Goal: Contribute content: Contribute content

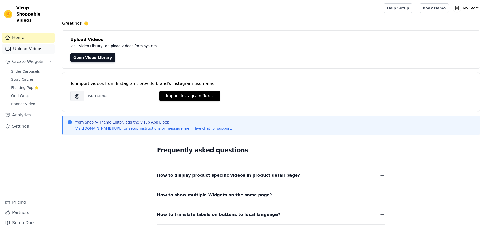
click at [34, 45] on link "Upload Videos" at bounding box center [28, 49] width 53 height 10
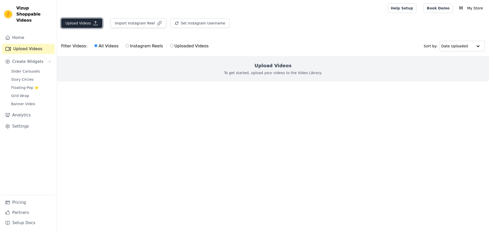
click at [90, 24] on button "Upload Videos" at bounding box center [81, 23] width 41 height 10
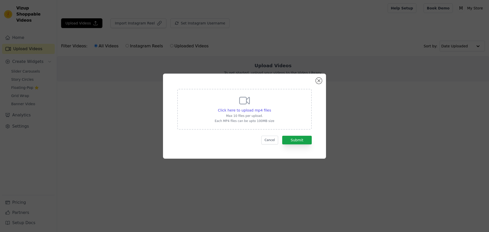
click at [274, 103] on div "Click here to upload mp4 files Max 10 files per upload. Each MP4 files can be u…" at bounding box center [244, 109] width 134 height 41
click at [271, 107] on input "Click here to upload mp4 files Max 10 files per upload. Each MP4 files can be u…" at bounding box center [271, 107] width 0 height 0
type input "C:\fakepath\website added video.mp4"
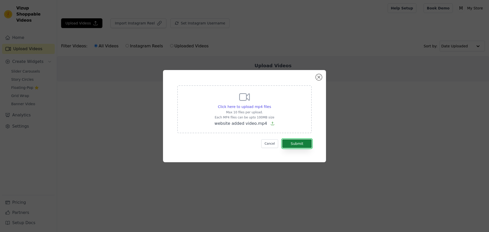
click at [303, 145] on button "Submit" at bounding box center [297, 143] width 30 height 9
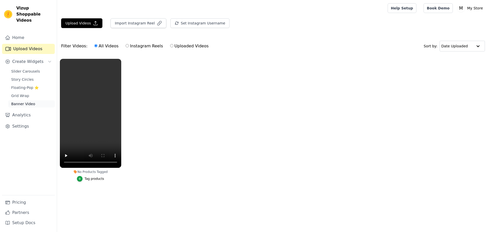
click at [33, 100] on link "Banner Video" at bounding box center [31, 103] width 47 height 7
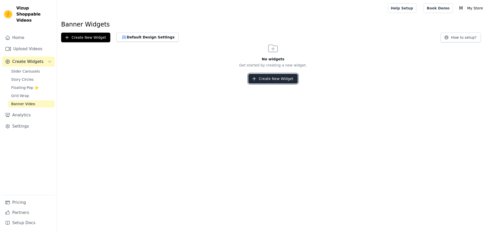
click at [281, 79] on button "Create New Widget" at bounding box center [272, 79] width 49 height 10
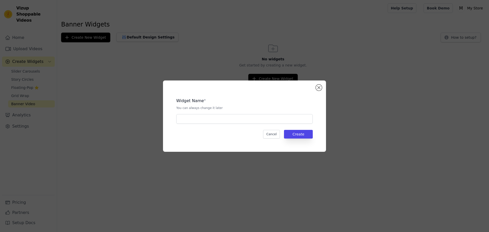
click at [126, 63] on div "Widget Name * You can always change it later Cancel Create" at bounding box center [244, 116] width 489 height 232
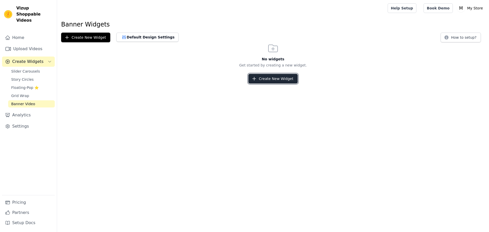
click at [276, 79] on button "Create New Widget" at bounding box center [272, 79] width 49 height 10
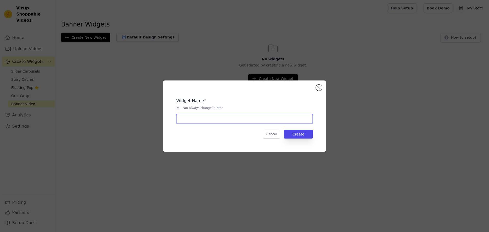
click at [227, 117] on input "text" at bounding box center [244, 119] width 136 height 10
click at [267, 121] on input "combo" at bounding box center [244, 119] width 136 height 10
type input "combo"
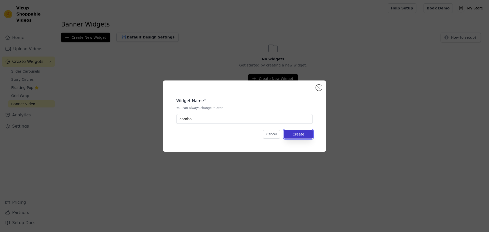
click at [306, 132] on button "Create" at bounding box center [298, 134] width 29 height 9
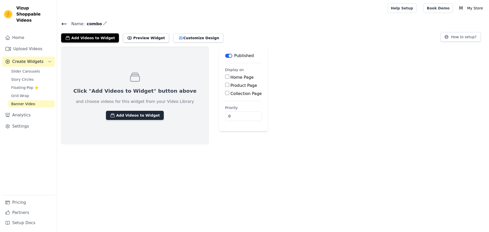
click at [142, 117] on button "Add Videos to Widget" at bounding box center [135, 115] width 58 height 9
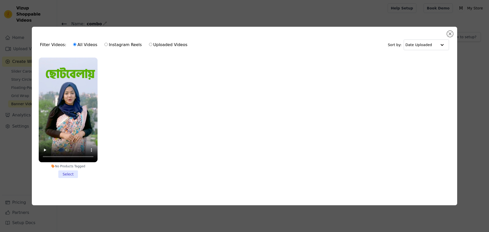
click at [63, 175] on li "No Products Tagged Select" at bounding box center [68, 118] width 59 height 120
click at [0, 0] on input "No Products Tagged Select" at bounding box center [0, 0] width 0 height 0
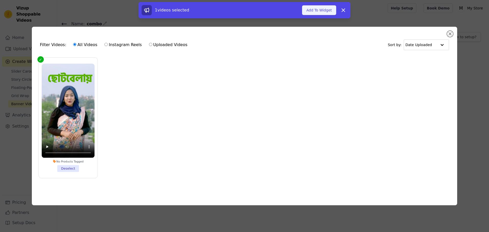
click at [322, 10] on button "Add To Widget" at bounding box center [319, 10] width 34 height 10
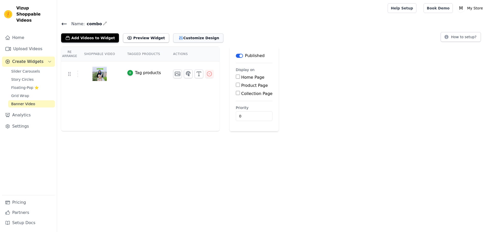
click at [181, 39] on button "Customize Design" at bounding box center [198, 37] width 50 height 9
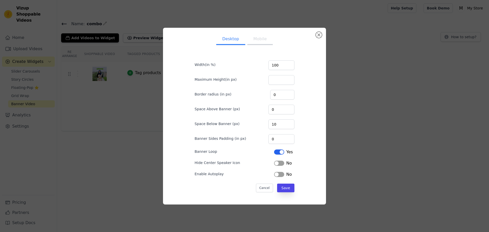
click at [255, 41] on button "Mobile" at bounding box center [259, 39] width 25 height 11
click at [225, 43] on button "Desktop" at bounding box center [230, 39] width 29 height 11
drag, startPoint x: 276, startPoint y: 95, endPoint x: 267, endPoint y: 96, distance: 9.0
click at [267, 96] on div "Border radius (in px) 0" at bounding box center [244, 94] width 100 height 11
type input "10"
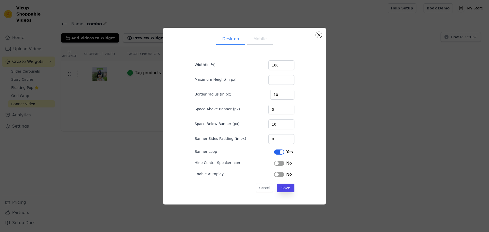
click at [257, 37] on button "Mobile" at bounding box center [259, 39] width 25 height 11
drag, startPoint x: 277, startPoint y: 97, endPoint x: 263, endPoint y: 98, distance: 13.8
click at [263, 98] on div "Border radius (in px) 0" at bounding box center [244, 94] width 100 height 11
type input "10"
click at [283, 192] on button "Save" at bounding box center [285, 187] width 17 height 9
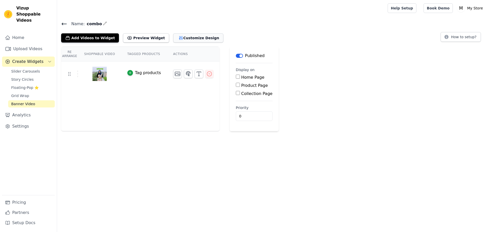
click at [181, 35] on button "Customize Design" at bounding box center [198, 37] width 50 height 9
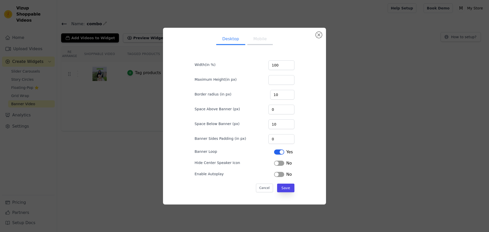
click at [259, 38] on button "Mobile" at bounding box center [259, 39] width 25 height 11
click at [274, 176] on button "Label" at bounding box center [279, 174] width 10 height 5
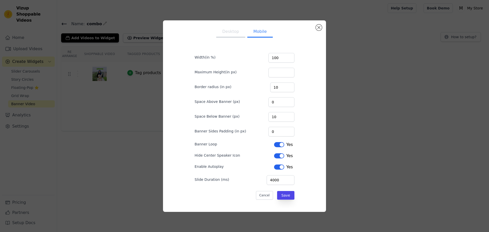
click at [226, 31] on button "Desktop" at bounding box center [230, 31] width 29 height 11
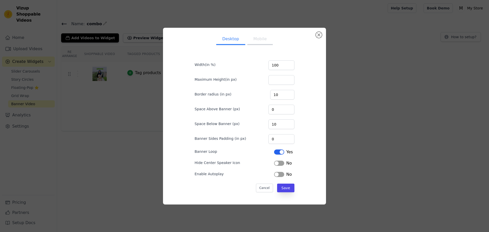
click at [278, 176] on button "Label" at bounding box center [279, 174] width 10 height 5
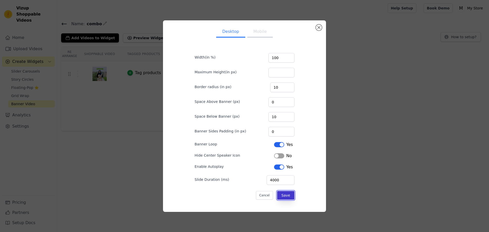
click at [282, 197] on button "Save" at bounding box center [285, 195] width 17 height 9
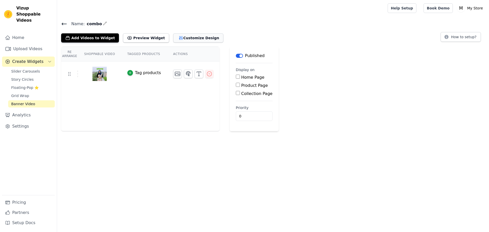
click at [173, 40] on button "Customize Design" at bounding box center [198, 37] width 50 height 9
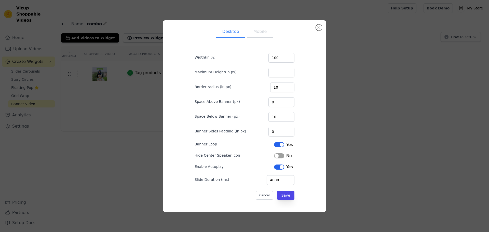
click at [254, 34] on button "Mobile" at bounding box center [259, 31] width 25 height 11
click at [237, 32] on button "Desktop" at bounding box center [230, 31] width 29 height 11
click at [277, 155] on button "Label" at bounding box center [279, 155] width 10 height 5
click at [283, 191] on button "Save" at bounding box center [285, 195] width 17 height 9
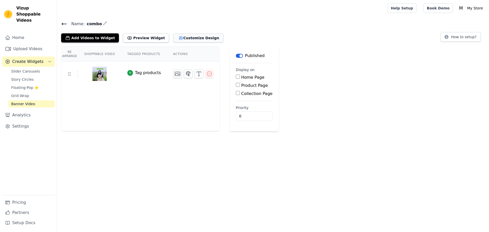
click at [178, 37] on icon "button" at bounding box center [180, 37] width 5 height 5
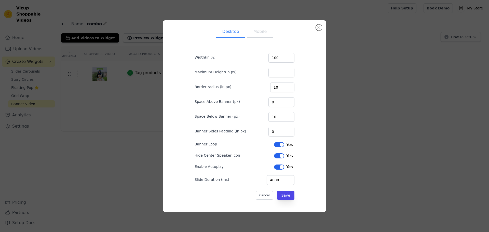
click at [278, 157] on button "Label" at bounding box center [279, 155] width 10 height 5
click at [264, 33] on button "Mobile" at bounding box center [259, 31] width 25 height 11
click at [276, 155] on button "Label" at bounding box center [279, 155] width 10 height 5
click at [279, 197] on button "Save" at bounding box center [285, 195] width 17 height 9
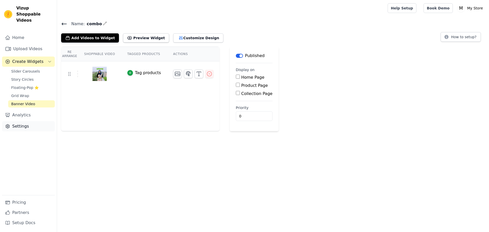
click at [28, 121] on link "Settings" at bounding box center [28, 126] width 53 height 10
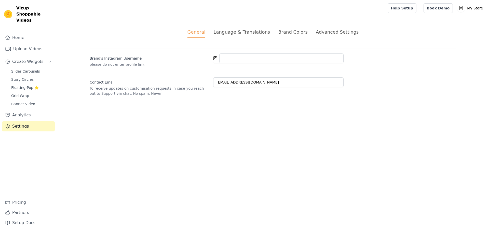
click at [337, 33] on div "Advanced Settings" at bounding box center [337, 32] width 43 height 7
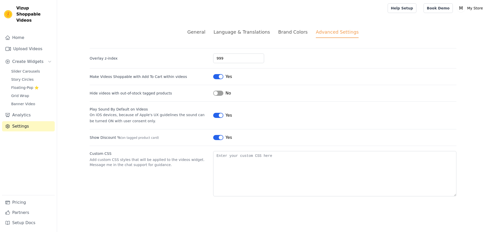
click at [289, 35] on li "Brand Colors" at bounding box center [293, 33] width 30 height 9
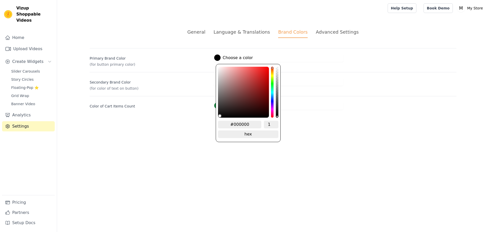
click at [234, 58] on label "#000000 Choose a color" at bounding box center [233, 57] width 38 height 6
click at [252, 122] on input "#000000" at bounding box center [239, 125] width 43 height 8
paste input "328E6E"
type input "#328e6e"
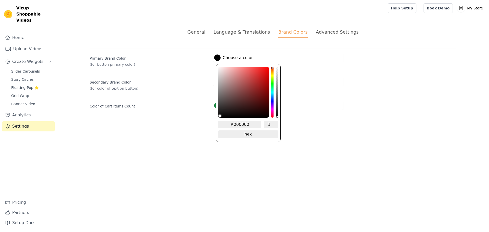
type input "#328E6E"
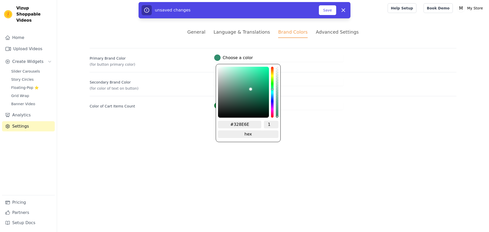
click at [291, 122] on html "Vizup Shoppable Videos Home Upload Videos Create Widgets Slider Carousels Story…" at bounding box center [244, 61] width 489 height 122
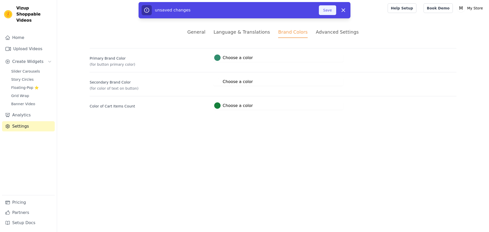
click at [327, 6] on button "Save" at bounding box center [327, 10] width 17 height 10
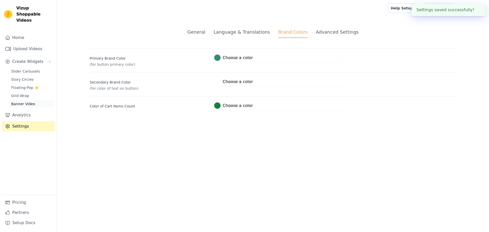
click at [31, 101] on span "Banner Video" at bounding box center [23, 103] width 24 height 5
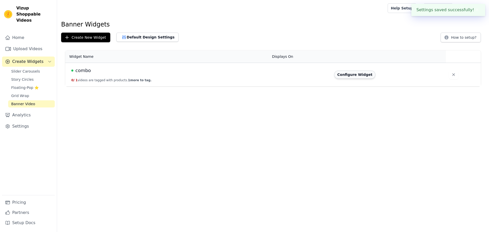
click at [360, 74] on button "Configure Widget" at bounding box center [354, 74] width 41 height 8
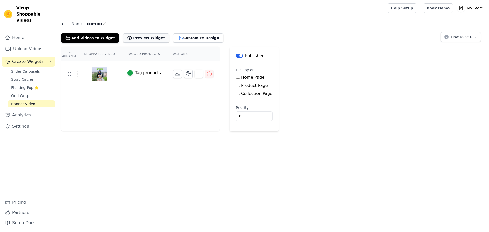
click at [144, 39] on button "Preview Widget" at bounding box center [146, 37] width 46 height 9
click at [178, 36] on button "Customize Design" at bounding box center [198, 37] width 50 height 9
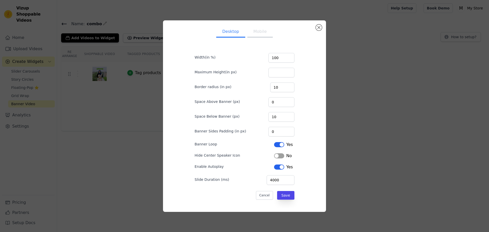
click at [251, 29] on button "Mobile" at bounding box center [259, 31] width 25 height 11
click at [318, 28] on button "Close modal" at bounding box center [319, 27] width 6 height 6
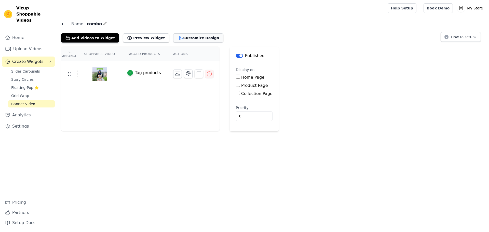
click at [180, 37] on button "Customize Design" at bounding box center [198, 37] width 50 height 9
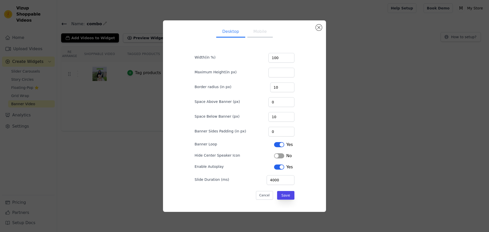
click at [253, 32] on button "Mobile" at bounding box center [259, 31] width 25 height 11
click at [323, 28] on div "Desktop Mobile Width(in %) 100 Maximum Height(in px) Border radius (in px) 10 S…" at bounding box center [244, 115] width 163 height 191
drag, startPoint x: 318, startPoint y: 28, endPoint x: 233, endPoint y: 45, distance: 86.8
click at [319, 28] on button "Close modal" at bounding box center [319, 27] width 6 height 6
